Goal: Book appointment/travel/reservation

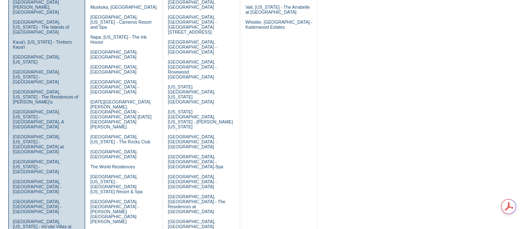
scroll to position [498, 0]
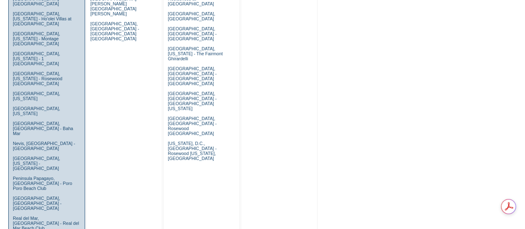
drag, startPoint x: 29, startPoint y: 201, endPoint x: 89, endPoint y: 169, distance: 68.0
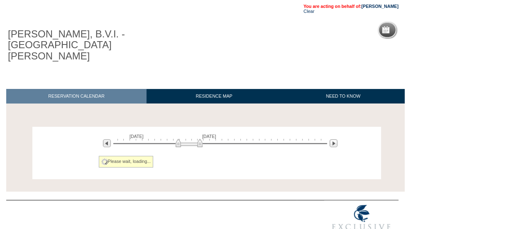
scroll to position [64, 0]
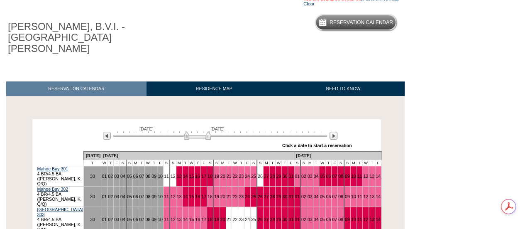
drag, startPoint x: 183, startPoint y: 123, endPoint x: 189, endPoint y: 124, distance: 6.4
click at [189, 131] on img at bounding box center [197, 135] width 27 height 8
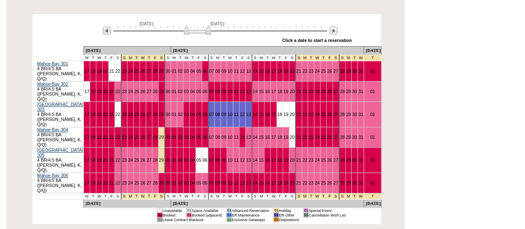
scroll to position [169, 0]
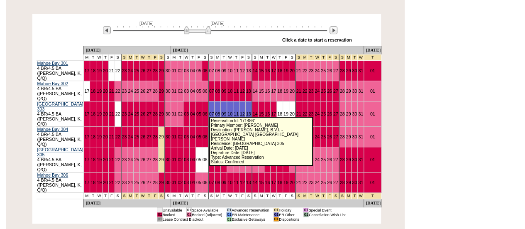
click at [209, 157] on link "07" at bounding box center [211, 159] width 5 height 5
